Goal: Information Seeking & Learning: Learn about a topic

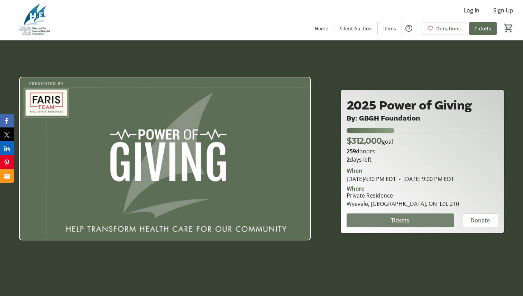
click at [395, 225] on span "Tickets" at bounding box center [400, 220] width 18 height 8
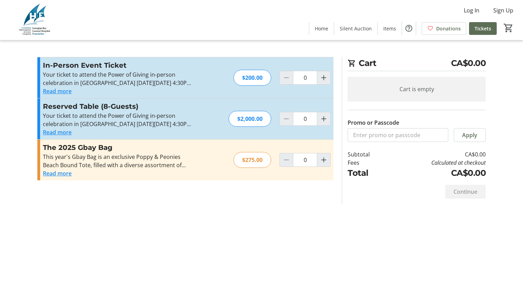
click at [67, 92] on button "Read more" at bounding box center [57, 91] width 29 height 8
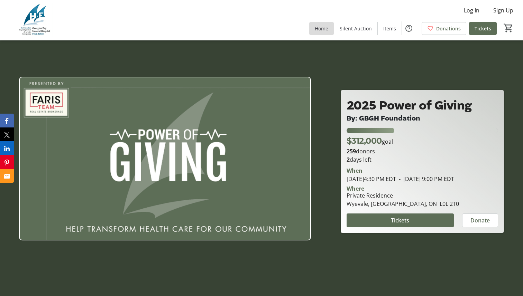
click at [326, 30] on span "Home" at bounding box center [321, 28] width 13 height 7
click at [325, 32] on span "Home" at bounding box center [321, 28] width 13 height 7
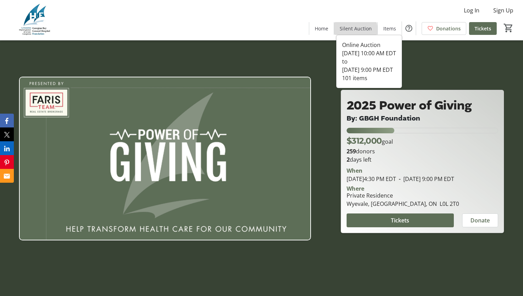
click at [356, 30] on span "Silent Auction" at bounding box center [356, 28] width 32 height 7
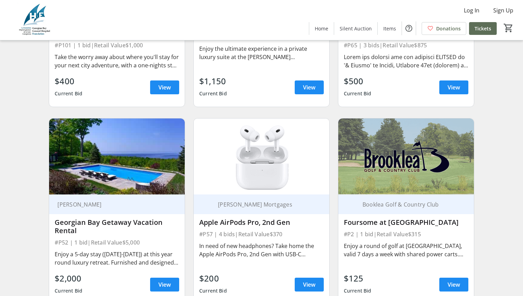
scroll to position [415, 0]
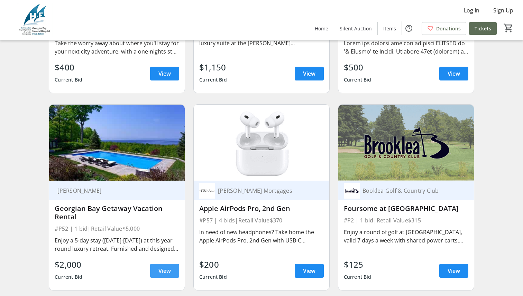
click at [170, 275] on span "View" at bounding box center [164, 271] width 12 height 8
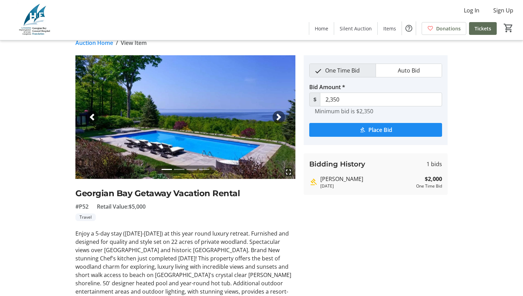
scroll to position [4, 0]
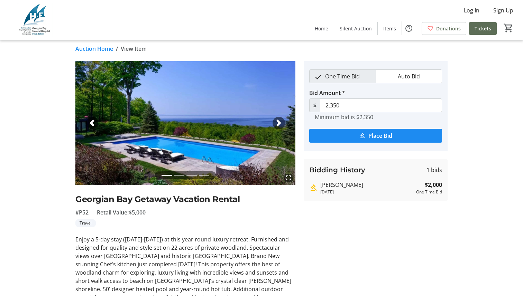
click at [277, 122] on span "button" at bounding box center [278, 123] width 7 height 7
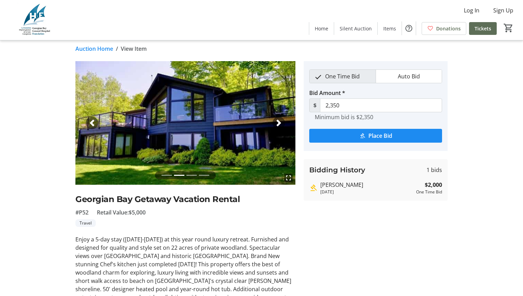
click at [277, 122] on span "button" at bounding box center [278, 123] width 7 height 7
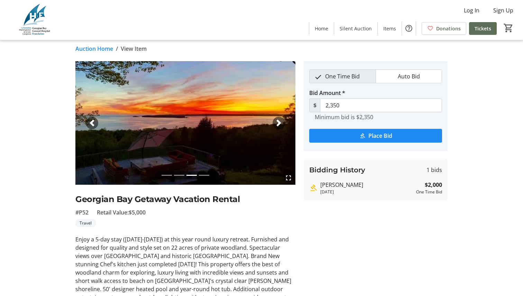
click at [277, 124] on span "button" at bounding box center [278, 123] width 7 height 7
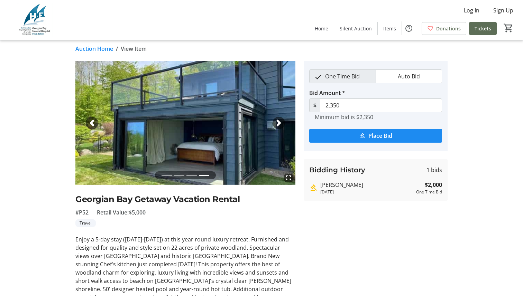
click at [277, 124] on span "button" at bounding box center [278, 123] width 7 height 7
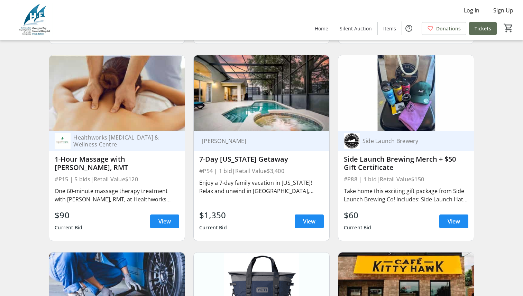
scroll to position [1466, 0]
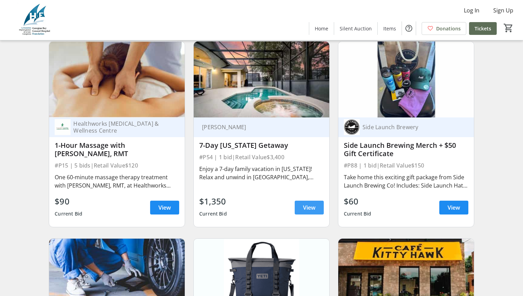
click at [301, 208] on span at bounding box center [309, 208] width 29 height 17
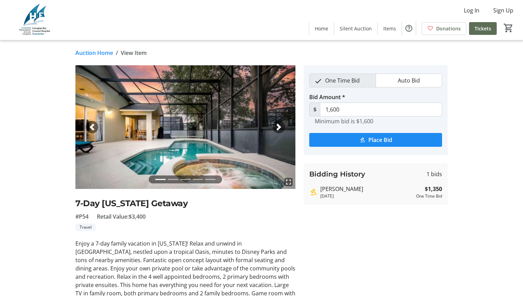
click at [277, 129] on span "button" at bounding box center [278, 127] width 7 height 7
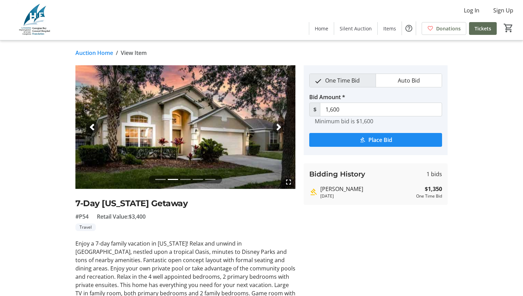
click at [277, 130] on span "button" at bounding box center [278, 127] width 7 height 7
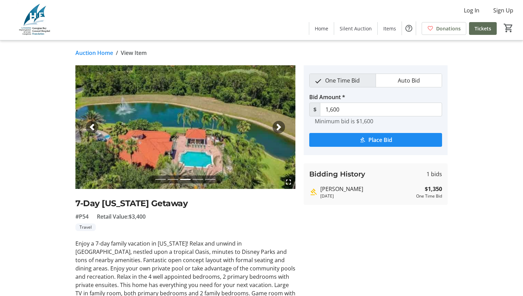
click at [277, 130] on span "button" at bounding box center [278, 127] width 7 height 7
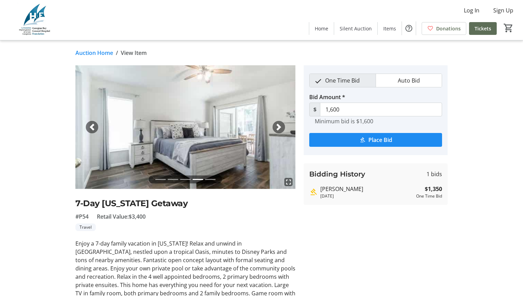
click at [279, 128] on span "button" at bounding box center [278, 127] width 7 height 7
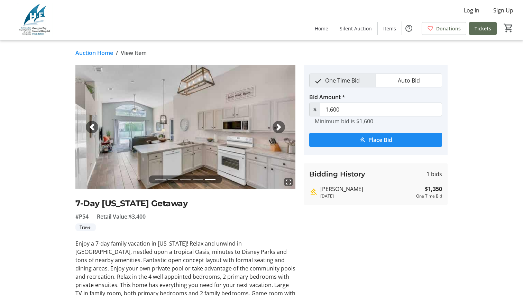
click at [279, 126] on span "button" at bounding box center [278, 127] width 7 height 7
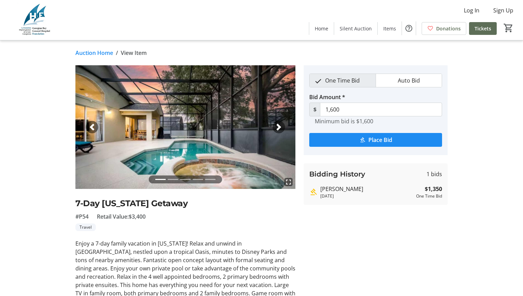
click at [280, 126] on span "button" at bounding box center [278, 127] width 7 height 7
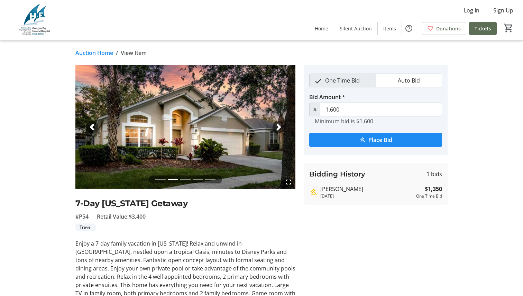
click at [280, 126] on span "button" at bounding box center [278, 127] width 7 height 7
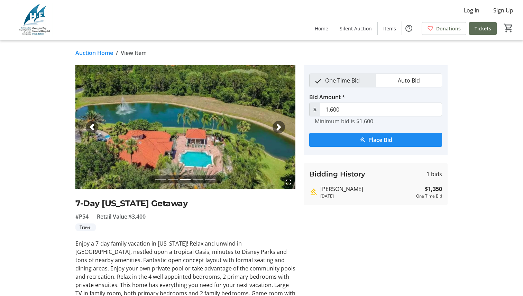
click at [280, 126] on span "button" at bounding box center [278, 127] width 7 height 7
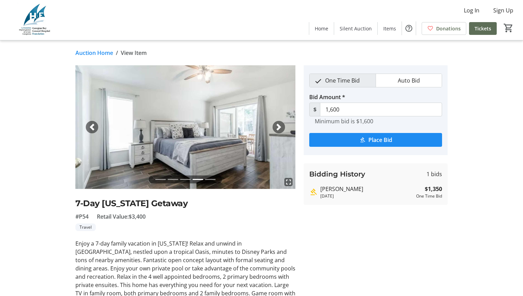
click at [280, 126] on span "button" at bounding box center [278, 127] width 7 height 7
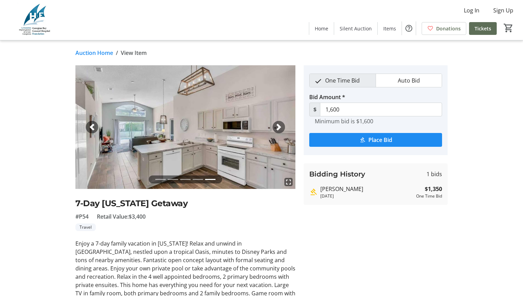
click at [280, 127] on span "button" at bounding box center [278, 127] width 7 height 7
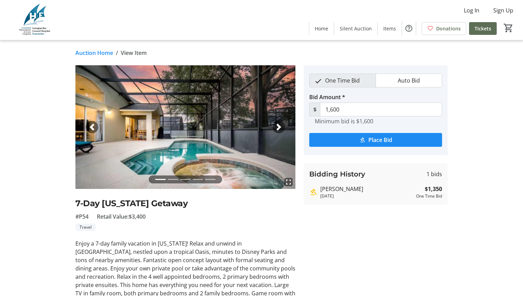
click at [280, 126] on span "button" at bounding box center [278, 127] width 7 height 7
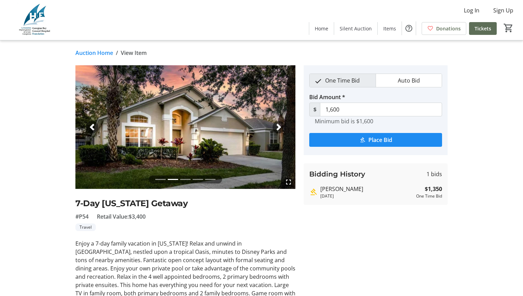
click at [280, 126] on span "button" at bounding box center [278, 127] width 7 height 7
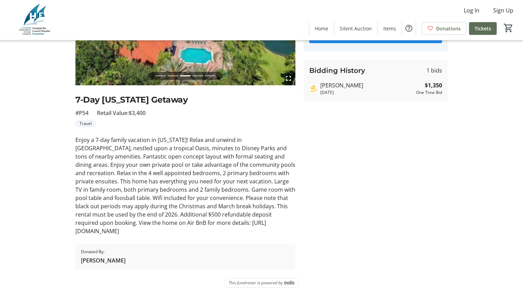
scroll to position [112, 0]
click at [258, 231] on div "Enjoy a 7-day family vacation in [US_STATE]! Relax and unwind in [GEOGRAPHIC_DA…" at bounding box center [185, 186] width 220 height 100
click at [176, 222] on div "Enjoy a 7-day family vacation in [US_STATE]! Relax and unwind in [GEOGRAPHIC_DA…" at bounding box center [185, 186] width 220 height 100
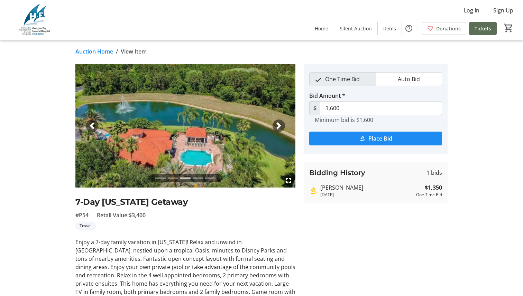
scroll to position [0, 0]
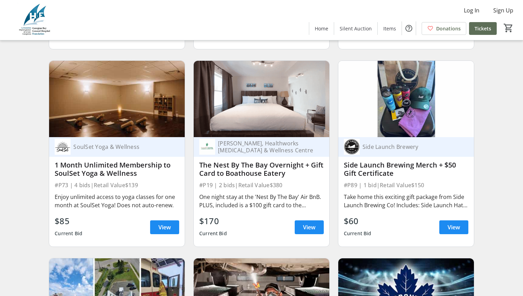
scroll to position [2449, 0]
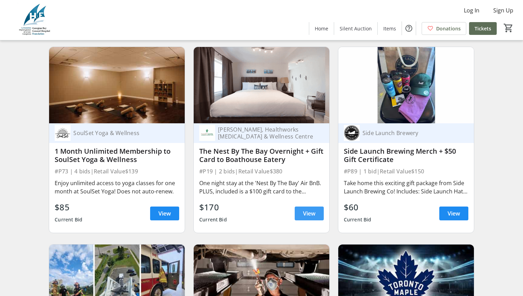
click at [306, 215] on span "View" at bounding box center [309, 214] width 12 height 8
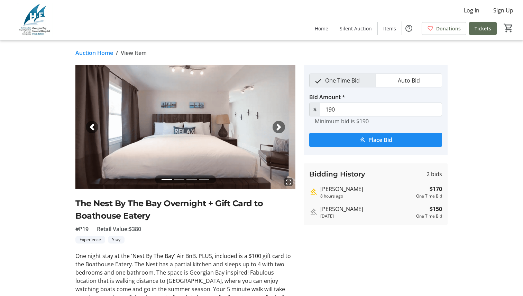
click at [277, 128] on span "button" at bounding box center [278, 127] width 7 height 7
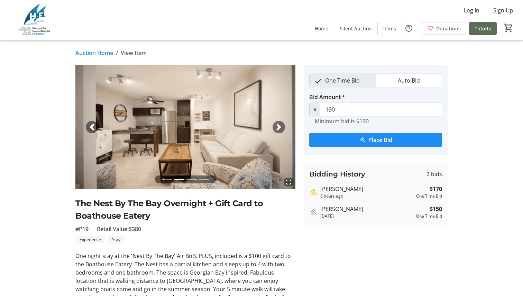
click at [277, 128] on span "button" at bounding box center [278, 127] width 7 height 7
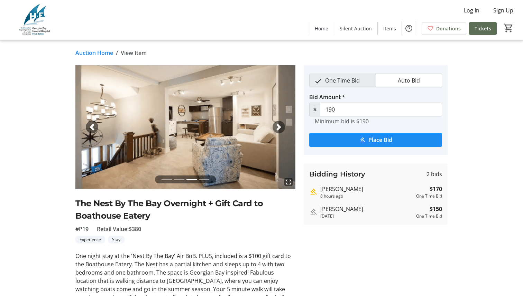
click at [277, 129] on span "button" at bounding box center [278, 127] width 7 height 7
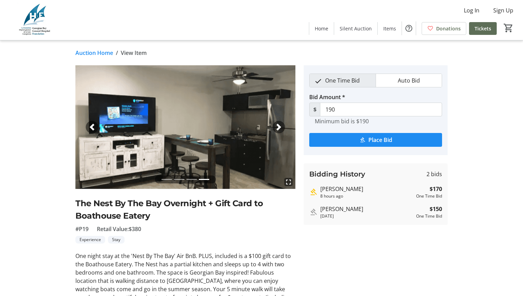
click at [277, 130] on span "button" at bounding box center [278, 127] width 7 height 7
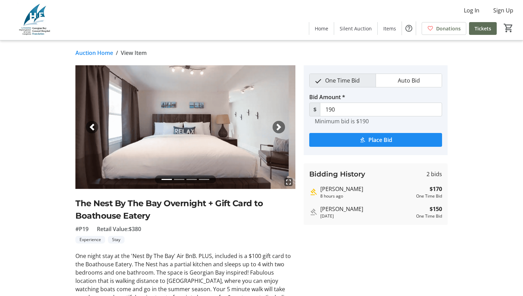
click at [277, 131] on div "Next" at bounding box center [279, 127] width 12 height 12
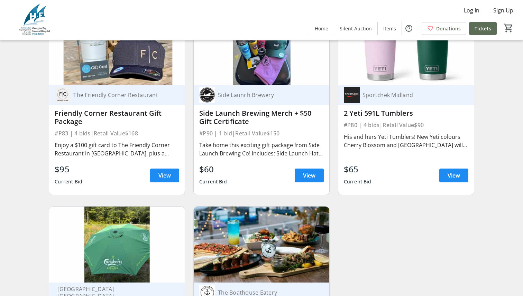
scroll to position [6406, 0]
